Goal: Navigation & Orientation: Find specific page/section

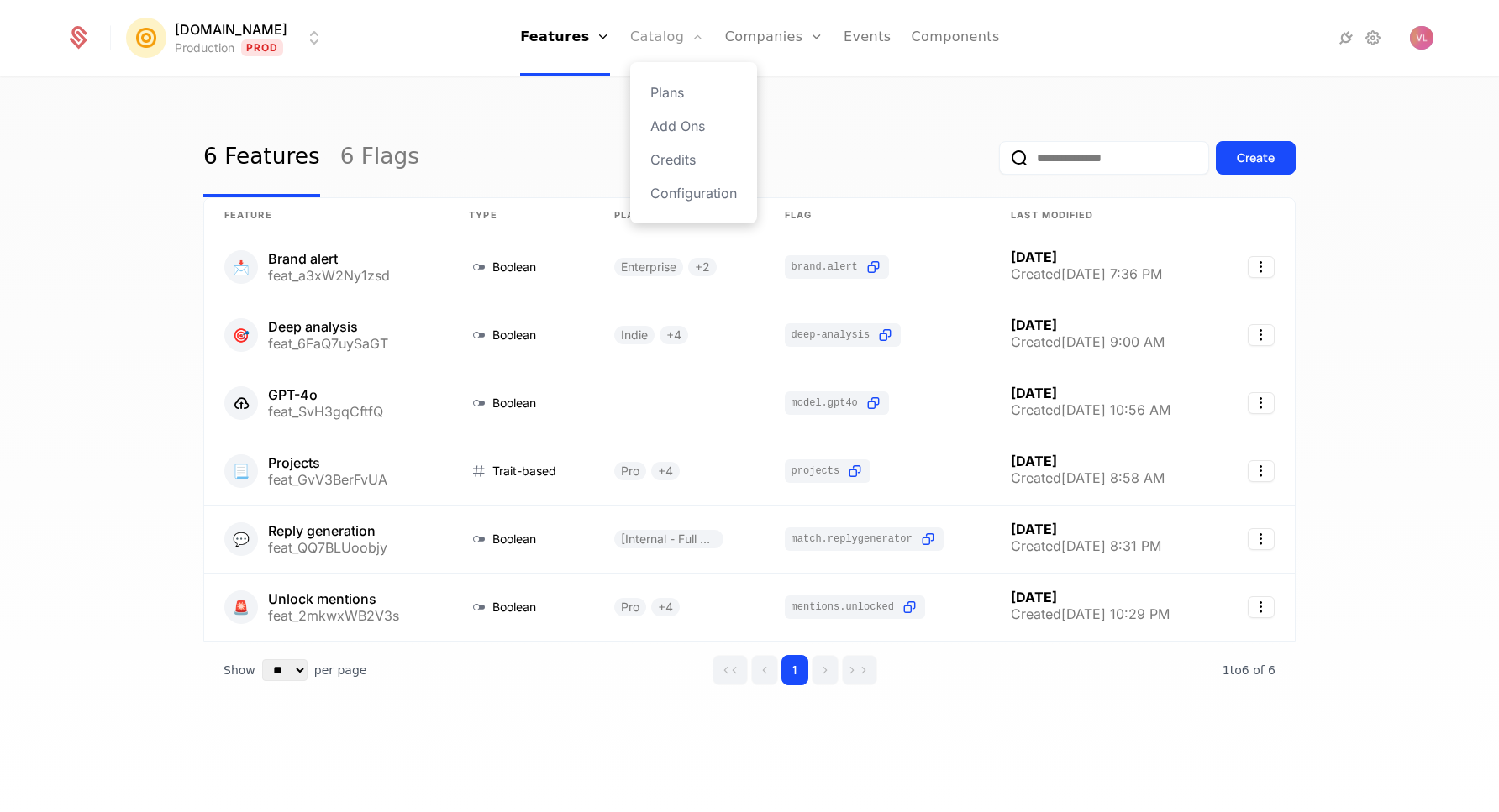
click at [663, 41] on link "Catalog" at bounding box center [667, 38] width 75 height 76
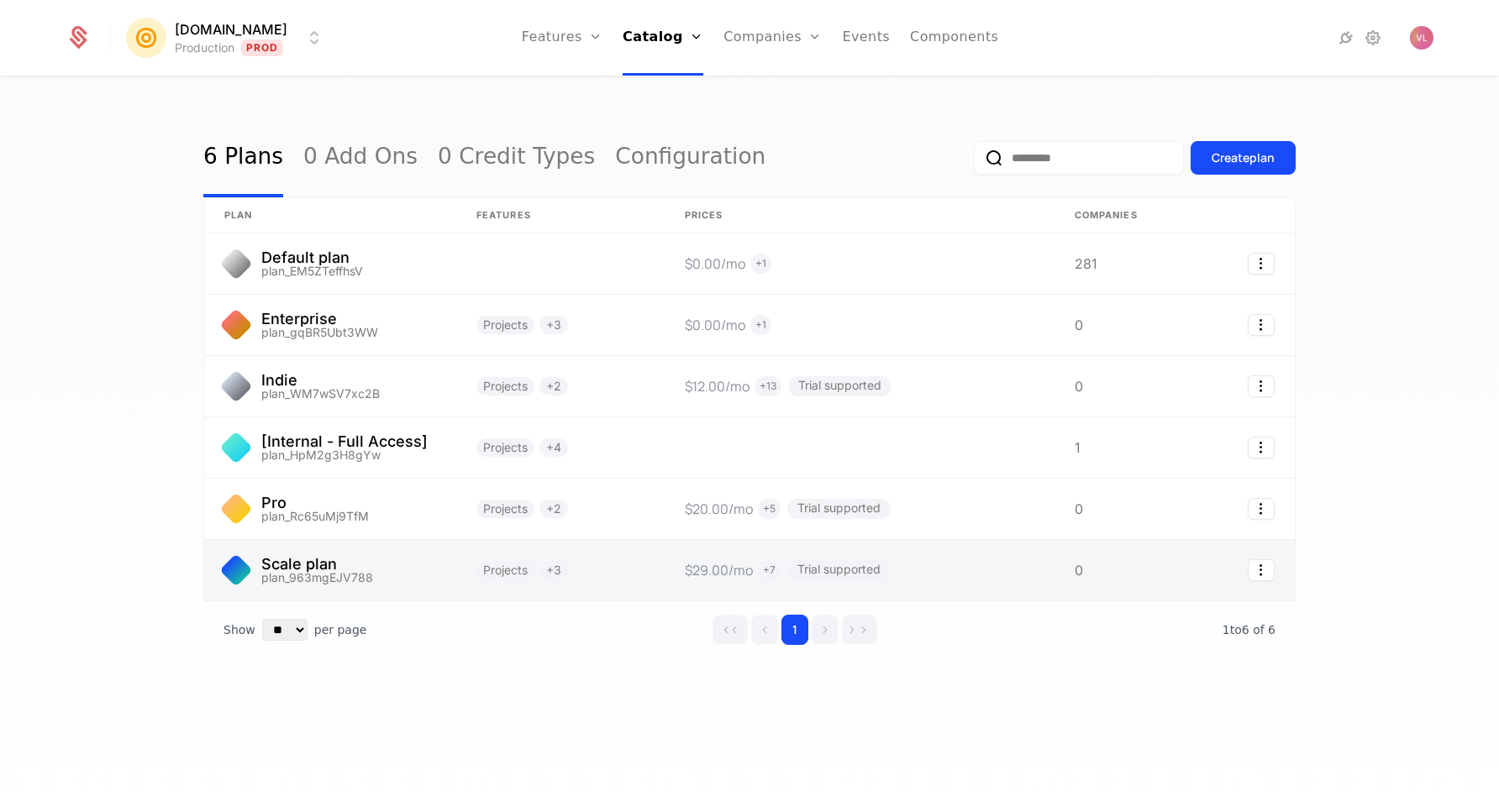
click at [439, 573] on link at bounding box center [329, 570] width 252 height 61
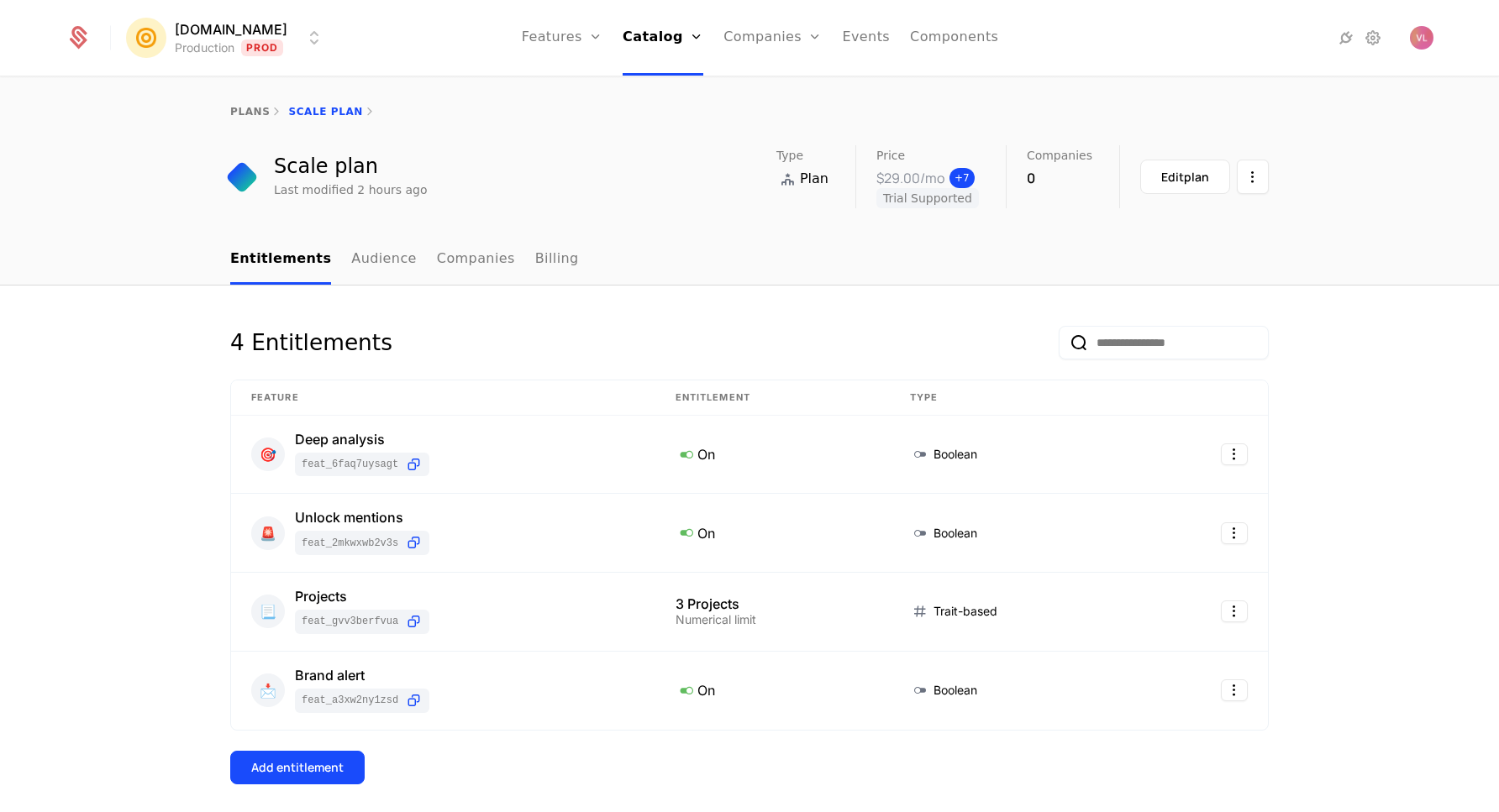
click at [966, 177] on span "+ 7" at bounding box center [962, 178] width 25 height 20
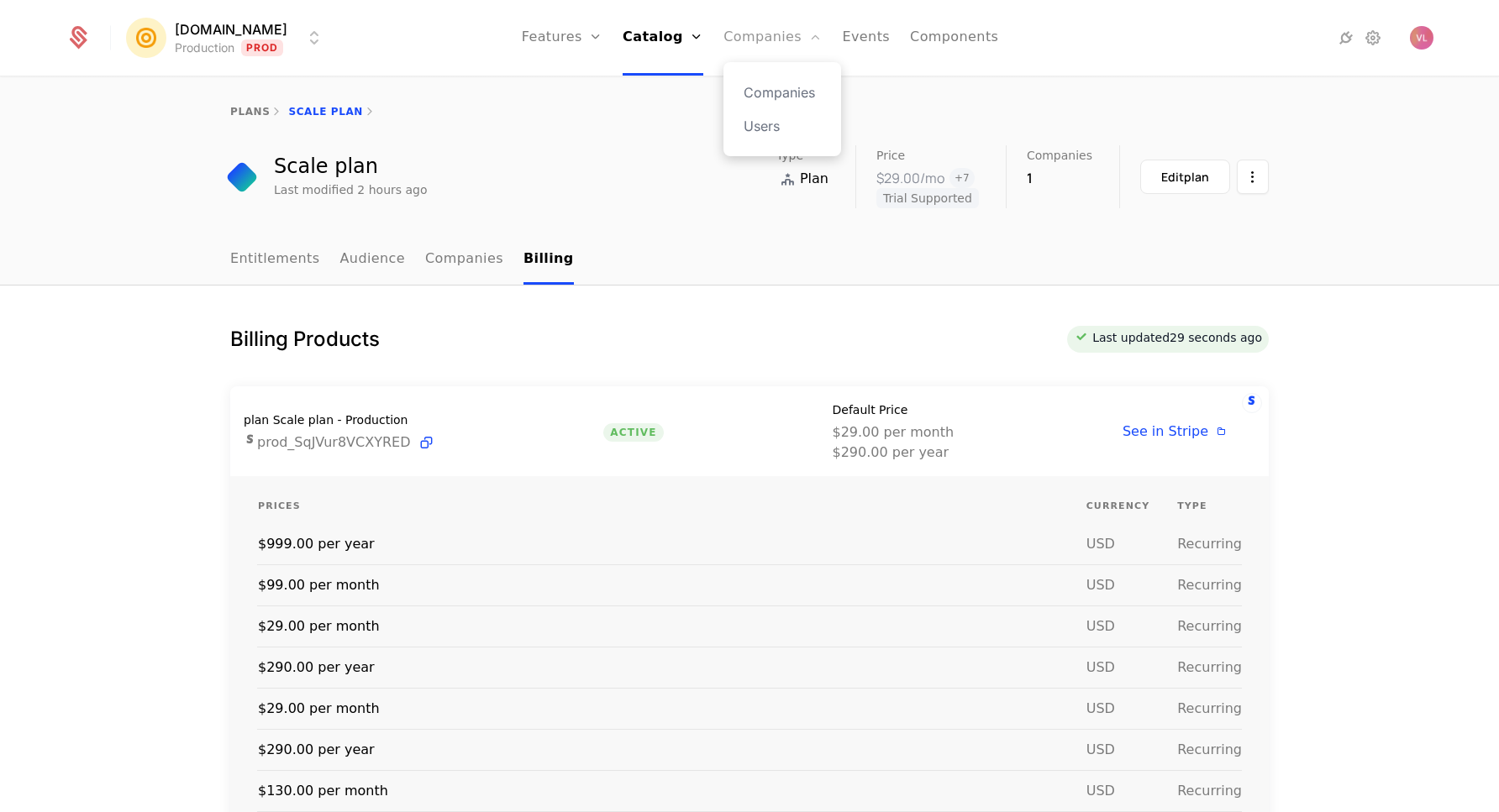
click at [767, 40] on link "Companies" at bounding box center [772, 38] width 99 height 76
